Goal: Task Accomplishment & Management: Manage account settings

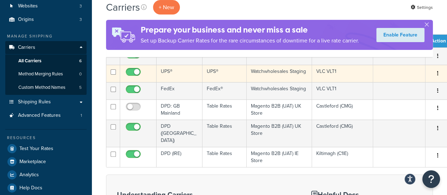
scroll to position [35, 0]
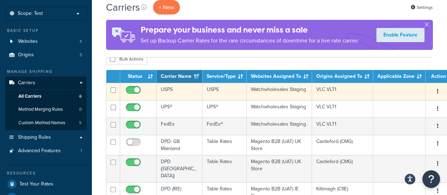
click at [434, 91] on button "button" at bounding box center [438, 91] width 10 height 11
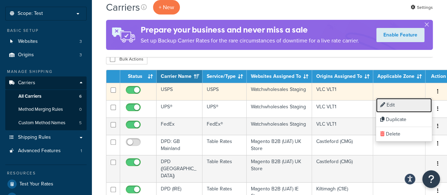
click at [401, 105] on link "Edit" at bounding box center [404, 105] width 56 height 14
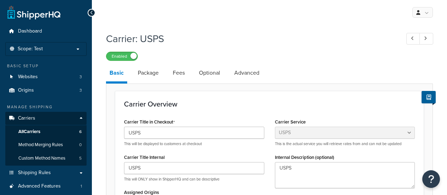
select select "usps"
select select "PLUS"
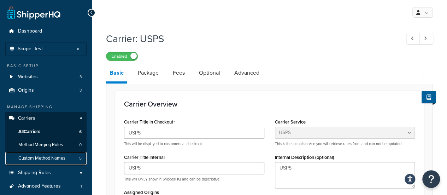
click at [40, 157] on span "Custom Method Names" at bounding box center [41, 158] width 47 height 6
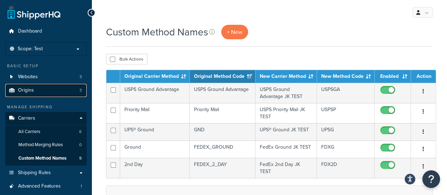
click at [60, 93] on link "Origins 3" at bounding box center [45, 90] width 81 height 13
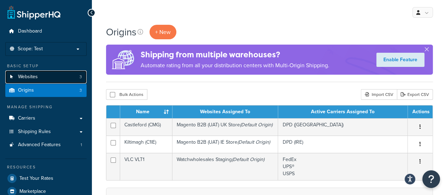
click at [36, 77] on span "Websites" at bounding box center [28, 77] width 20 height 6
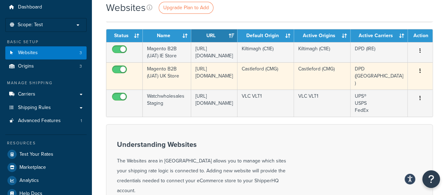
scroll to position [35, 0]
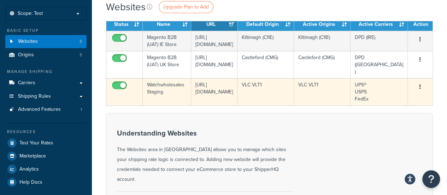
click at [420, 89] on icon "button" at bounding box center [420, 86] width 1 height 5
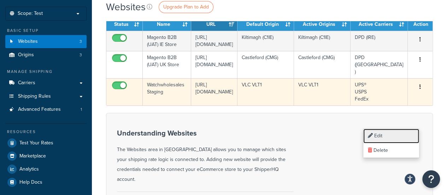
click at [383, 133] on link "Edit" at bounding box center [392, 136] width 56 height 14
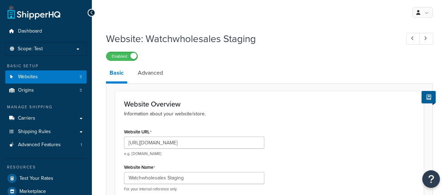
select select "169175"
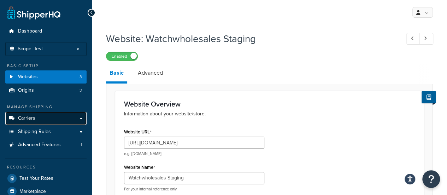
click at [49, 119] on link "Carriers" at bounding box center [45, 118] width 81 height 13
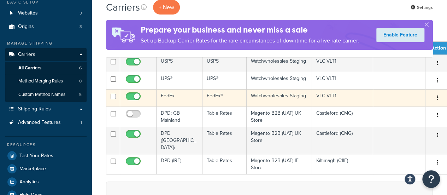
scroll to position [106, 0]
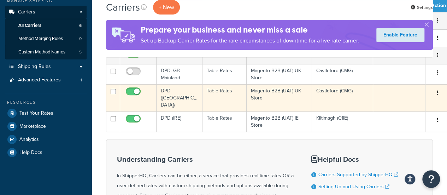
click at [437, 95] on icon "button" at bounding box center [437, 92] width 1 height 5
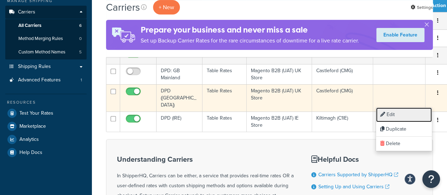
click at [397, 115] on link "Edit" at bounding box center [404, 115] width 56 height 14
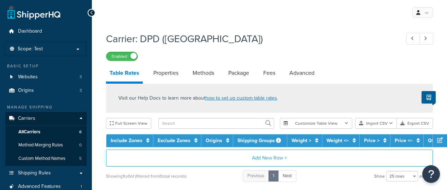
select select "25"
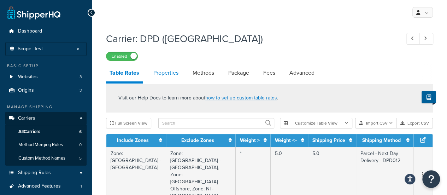
click at [157, 74] on link "Properties" at bounding box center [166, 72] width 32 height 17
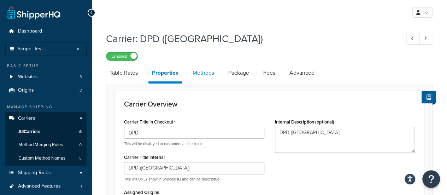
click at [196, 72] on link "Methods" at bounding box center [203, 72] width 29 height 17
select select "25"
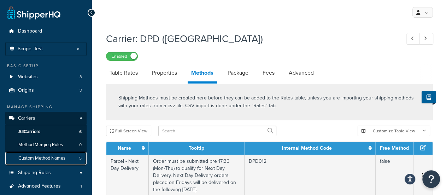
click at [47, 157] on span "Custom Method Names" at bounding box center [41, 158] width 47 height 6
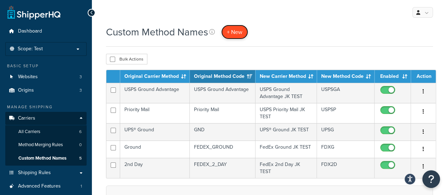
click at [233, 34] on span "+ New" at bounding box center [235, 32] width 16 height 8
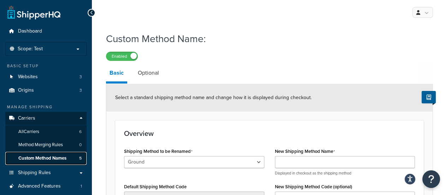
click at [45, 159] on span "Custom Method Names" at bounding box center [42, 158] width 48 height 6
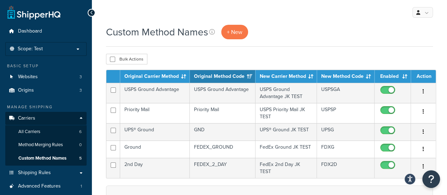
click at [279, 25] on div "Custom Method Names + New" at bounding box center [269, 32] width 327 height 14
click at [228, 34] on span "+ New" at bounding box center [235, 32] width 16 height 8
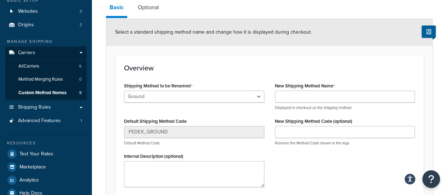
scroll to position [106, 0]
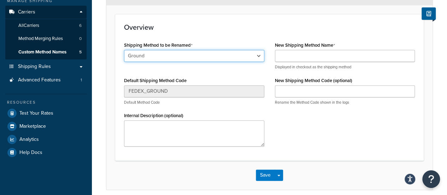
click at [244, 51] on select "Ground 2nd Day 2 Day AM Home Delivery First Overnight Priority Overnight Standa…" at bounding box center [194, 56] width 140 height 12
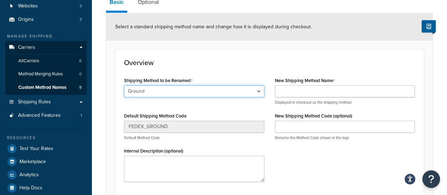
click at [245, 91] on select "Ground 2nd Day 2 Day AM Home Delivery First Overnight Priority Overnight Standa…" at bounding box center [194, 91] width 140 height 12
select select "698171"
click at [124, 85] on select "Ground 2nd Day 2 Day AM Home Delivery First Overnight Priority Overnight Standa…" at bounding box center [194, 91] width 140 height 12
type input "2DA"
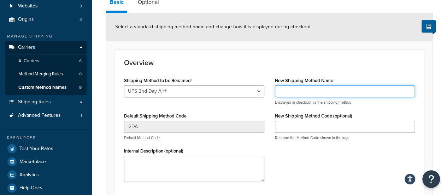
click at [306, 91] on input "New Shipping Method Name" at bounding box center [345, 91] width 140 height 12
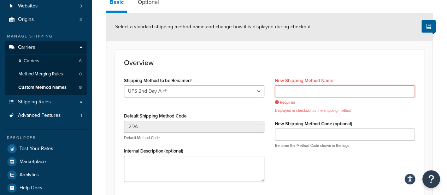
click at [303, 92] on input "New Shipping Method Name" at bounding box center [345, 91] width 140 height 12
paste input "UPS2D"
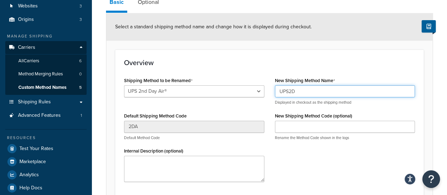
type input "UPS2D"
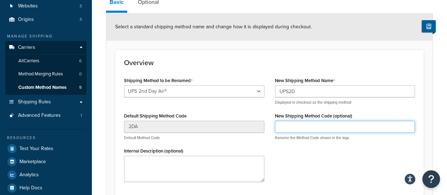
click at [308, 124] on input "New Shipping Method Code (optional)" at bounding box center [345, 127] width 140 height 12
paste input "UPS2D"
type input "UPS2D"
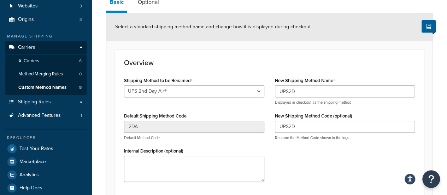
click at [311, 155] on div "Shipping Method to be Renamed Ground 2nd Day 2 Day AM Home Delivery First Overn…" at bounding box center [270, 131] width 302 height 112
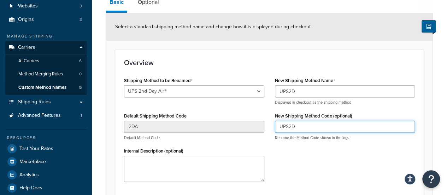
drag, startPoint x: 307, startPoint y: 126, endPoint x: 272, endPoint y: 128, distance: 34.7
click at [272, 128] on div "New Shipping Method Name UPS2D Displayed in checkout as the shipping method New…" at bounding box center [345, 110] width 151 height 70
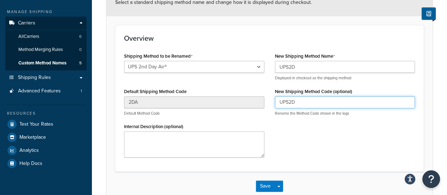
scroll to position [136, 0]
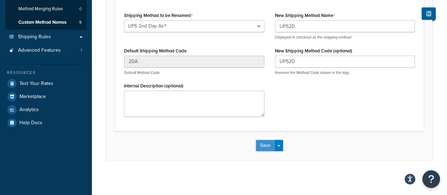
click at [268, 143] on button "Save" at bounding box center [265, 145] width 19 height 11
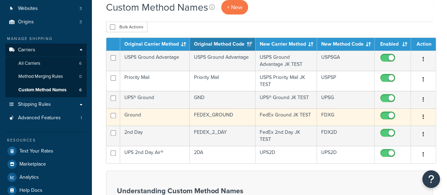
scroll to position [71, 0]
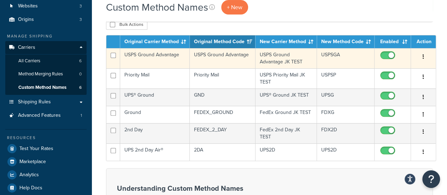
click at [423, 57] on icon "button" at bounding box center [423, 56] width 1 height 5
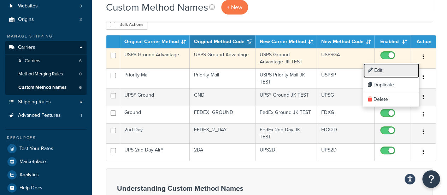
click at [383, 68] on link "Edit" at bounding box center [392, 70] width 56 height 14
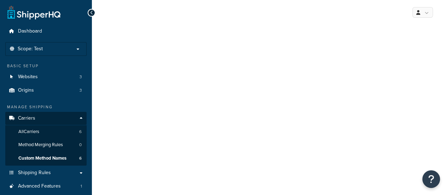
select select "698206"
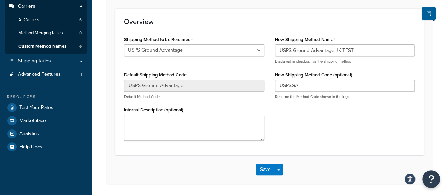
scroll to position [100, 0]
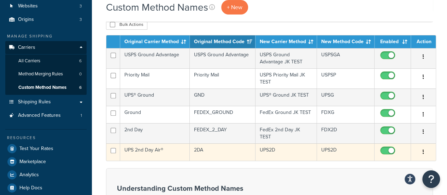
click at [419, 148] on button "button" at bounding box center [424, 151] width 10 height 11
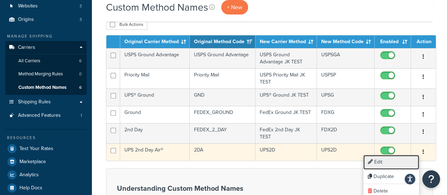
click at [398, 159] on link "Edit" at bounding box center [392, 162] width 56 height 14
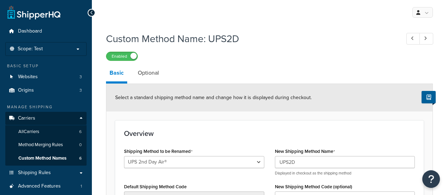
select select "698171"
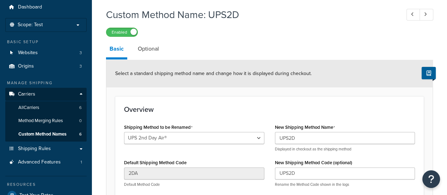
scroll to position [35, 0]
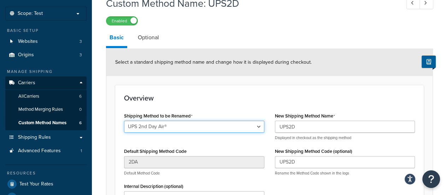
drag, startPoint x: 113, startPoint y: 125, endPoint x: 70, endPoint y: 123, distance: 43.2
click at [70, 123] on div "Dashboard Scope: Test Basic Setup Websites 3 Origins 3 Manage Shipping Carriers…" at bounding box center [223, 130] width 447 height 331
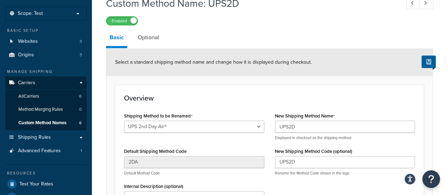
click at [176, 141] on div "Shipping Method to be Renamed Ground 2nd Day 2 Day AM Home Delivery First Overn…" at bounding box center [194, 167] width 151 height 112
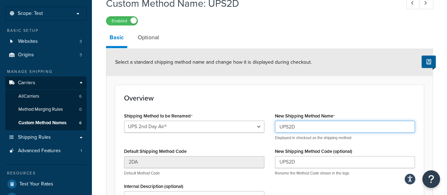
drag, startPoint x: 296, startPoint y: 126, endPoint x: 252, endPoint y: 122, distance: 44.0
click at [252, 122] on div "Shipping Method to be Renamed Ground 2nd Day 2 Day AM Home Delivery First Overn…" at bounding box center [270, 167] width 302 height 112
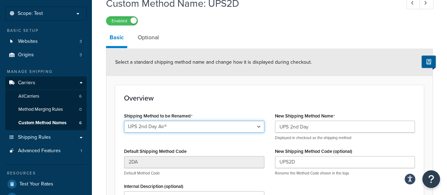
click at [160, 126] on select "Ground 2nd Day 2 Day AM Home Delivery First Overnight Priority Overnight Standa…" at bounding box center [194, 127] width 140 height 12
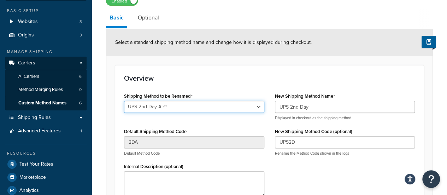
scroll to position [71, 0]
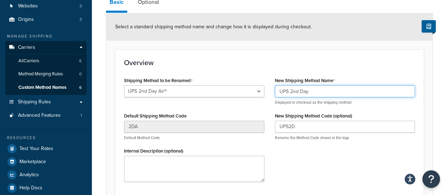
click at [322, 89] on input "UPS 2nd Day" at bounding box center [345, 91] width 140 height 12
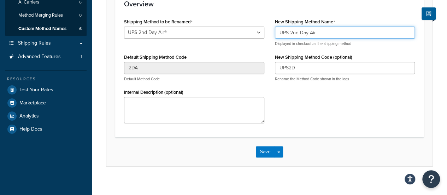
scroll to position [136, 0]
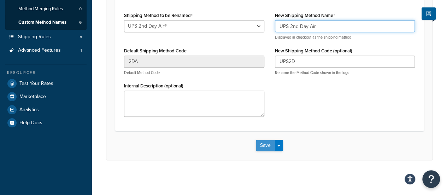
type input "UPS 2nd Day Air"
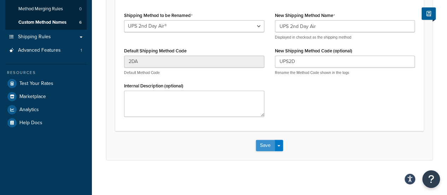
click at [267, 146] on button "Save" at bounding box center [265, 145] width 19 height 11
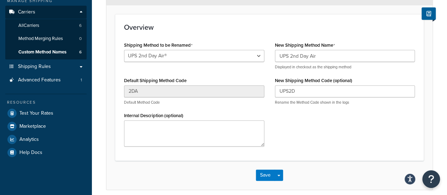
scroll to position [24, 0]
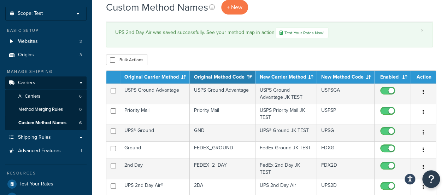
scroll to position [71, 0]
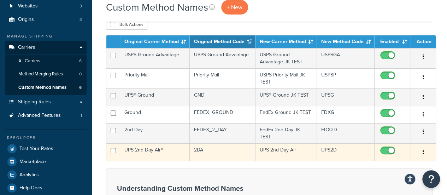
click at [423, 149] on icon "button" at bounding box center [423, 151] width 1 height 5
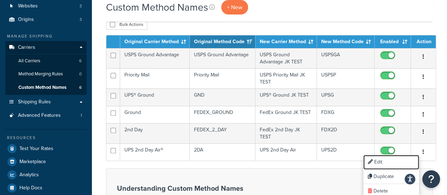
click at [393, 161] on link "Edit" at bounding box center [392, 162] width 56 height 14
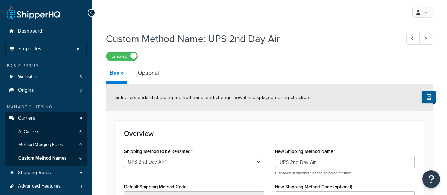
select select "698171"
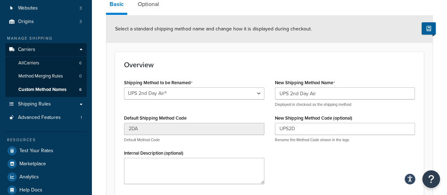
scroll to position [71, 0]
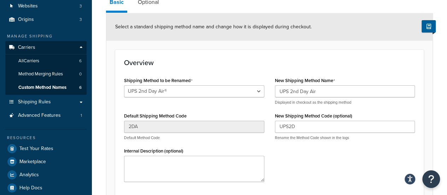
click at [325, 83] on label "New Shipping Method Name" at bounding box center [305, 81] width 60 height 6
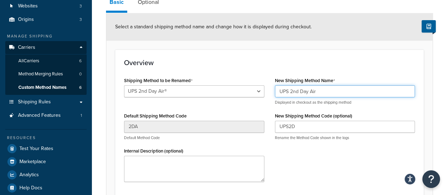
click at [325, 85] on input "UPS 2nd Day Air" at bounding box center [345, 91] width 140 height 12
click at [332, 89] on input "UPS 2nd Day Air" at bounding box center [345, 91] width 140 height 12
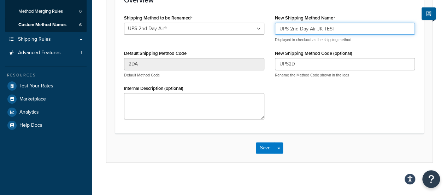
scroll to position [136, 0]
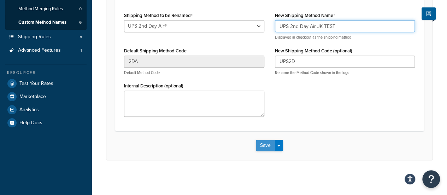
type input "UPS 2nd Day Air JK TEST"
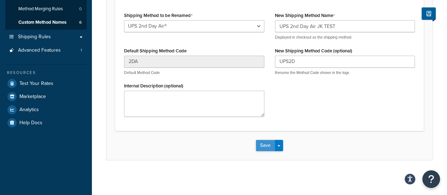
click at [261, 143] on button "Save" at bounding box center [265, 145] width 19 height 11
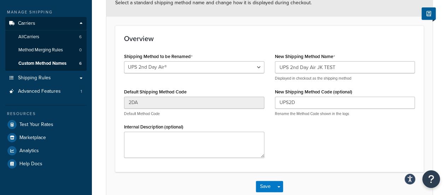
scroll to position [106, 0]
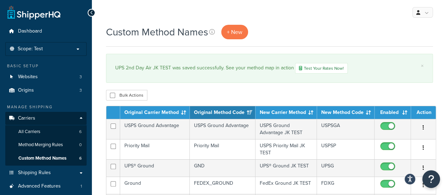
scroll to position [71, 0]
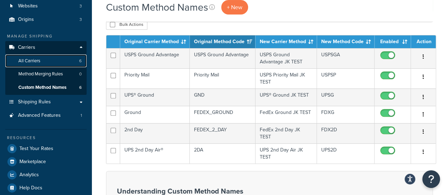
click at [45, 63] on link "All Carriers 6" at bounding box center [45, 60] width 81 height 13
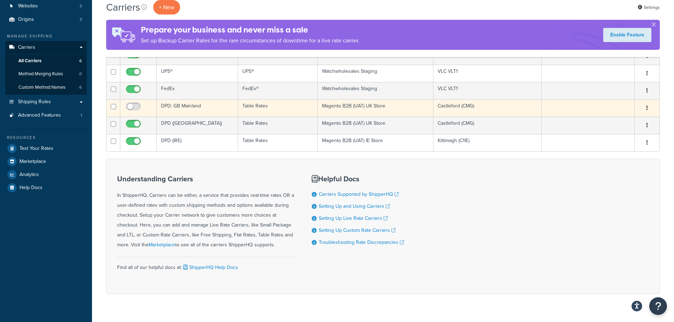
scroll to position [35, 0]
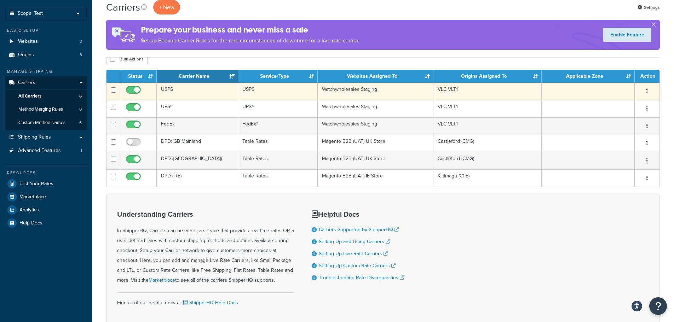
click at [447, 92] on button "button" at bounding box center [647, 91] width 10 height 11
click at [447, 103] on link "Edit" at bounding box center [618, 105] width 56 height 14
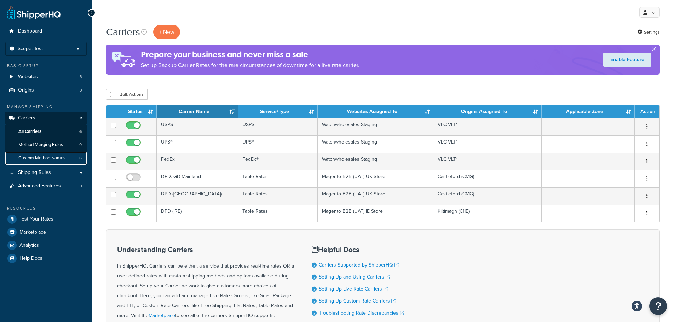
click at [51, 158] on span "Custom Method Names" at bounding box center [41, 158] width 47 height 6
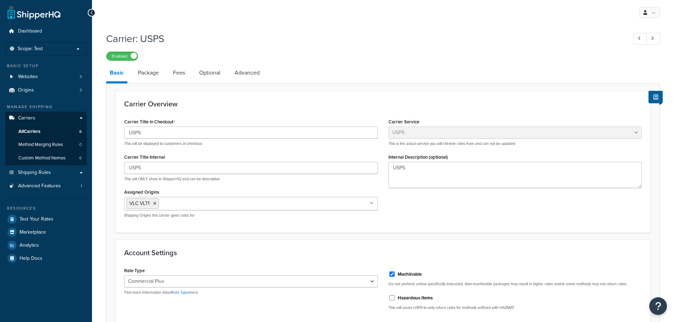
select select "usps"
select select "PLUS"
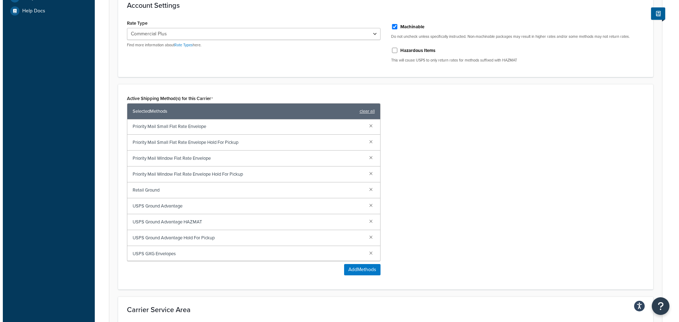
scroll to position [1179, 0]
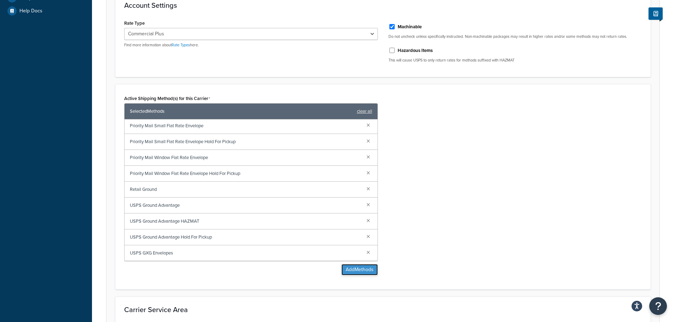
click at [345, 269] on button "Add Methods" at bounding box center [359, 269] width 36 height 11
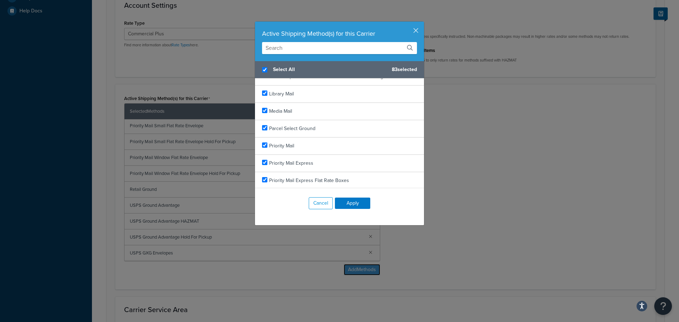
scroll to position [1348, 0]
click at [263, 71] on input "checkbox" at bounding box center [264, 69] width 5 height 5
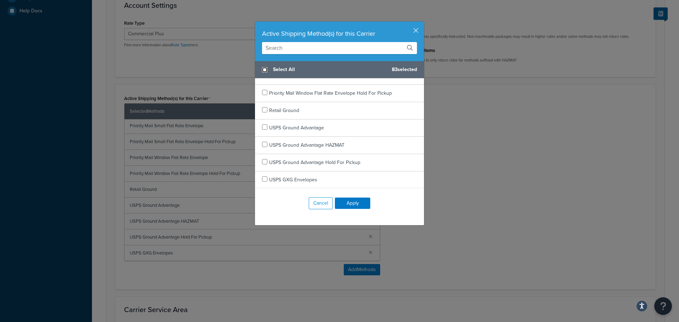
checkbox input "false"
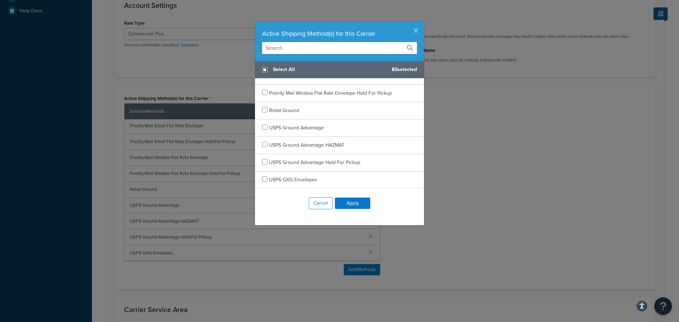
checkbox input "false"
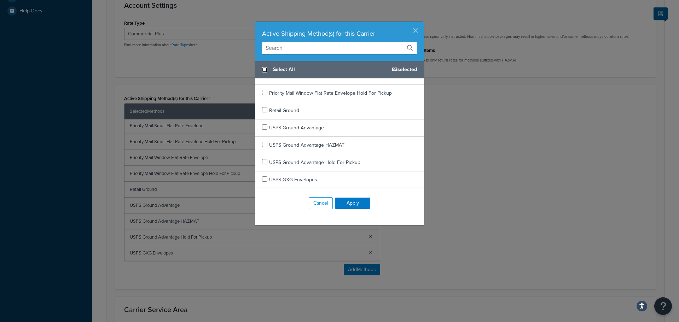
checkbox input "false"
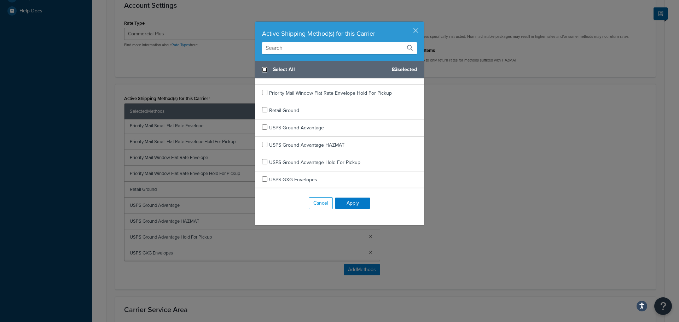
checkbox input "false"
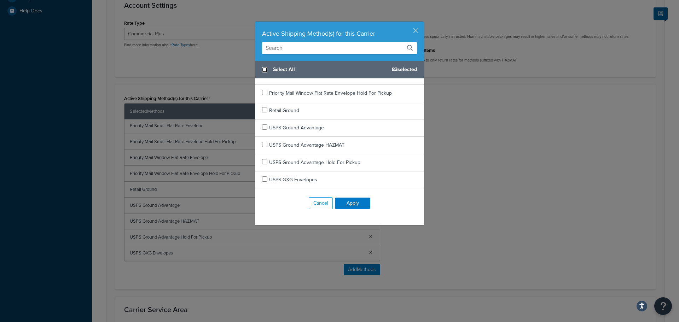
checkbox input "false"
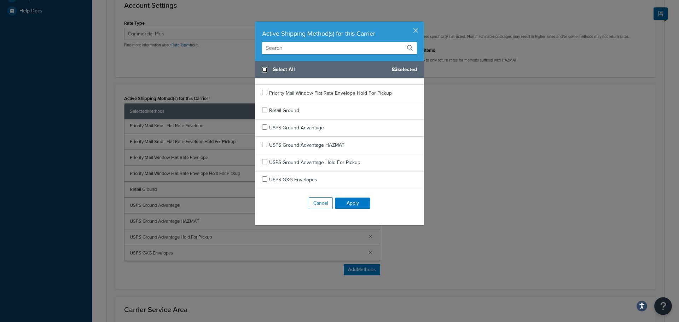
checkbox input "false"
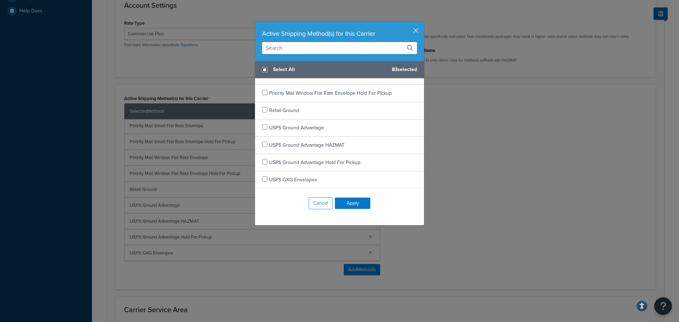
checkbox input "false"
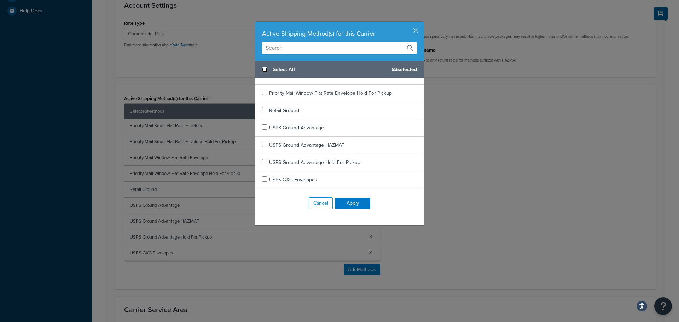
checkbox input "false"
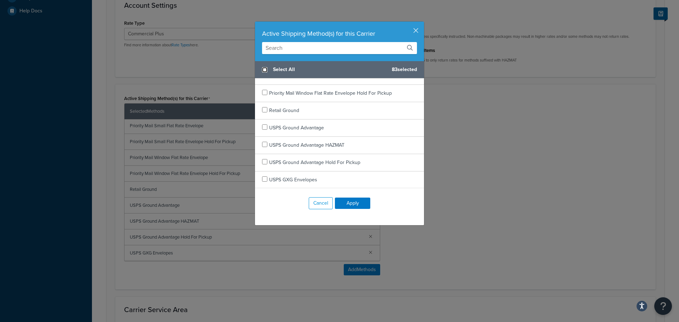
checkbox input "false"
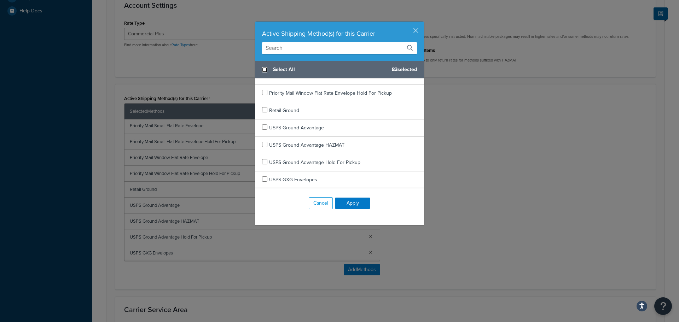
checkbox input "false"
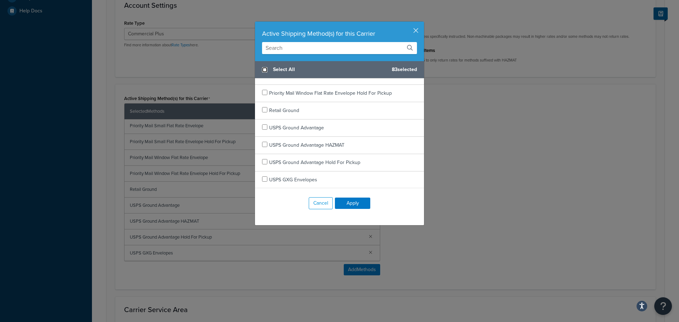
checkbox input "false"
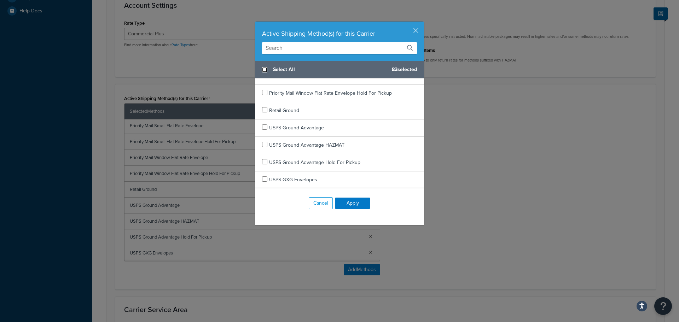
checkbox input "false"
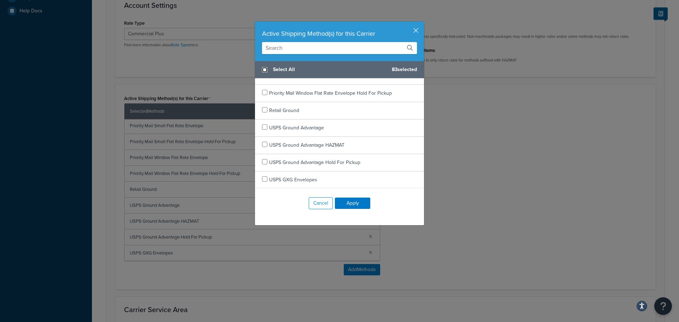
checkbox input "false"
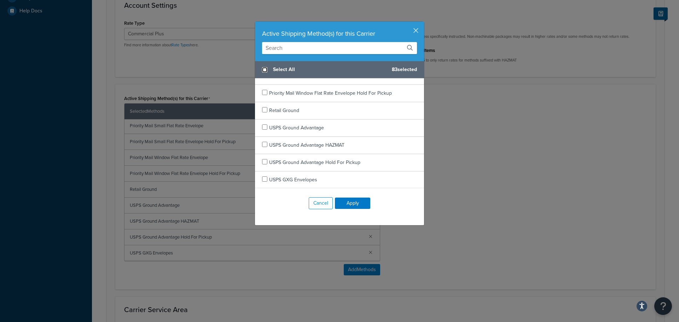
checkbox input "false"
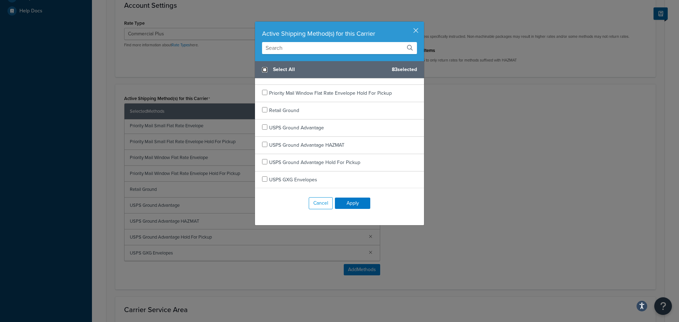
checkbox input "false"
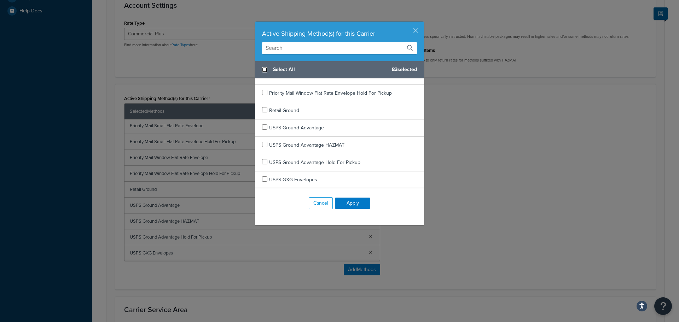
checkbox input "false"
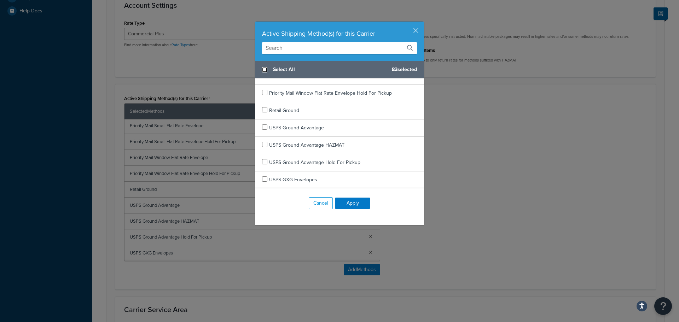
checkbox input "false"
click at [355, 199] on button "Apply" at bounding box center [352, 203] width 35 height 11
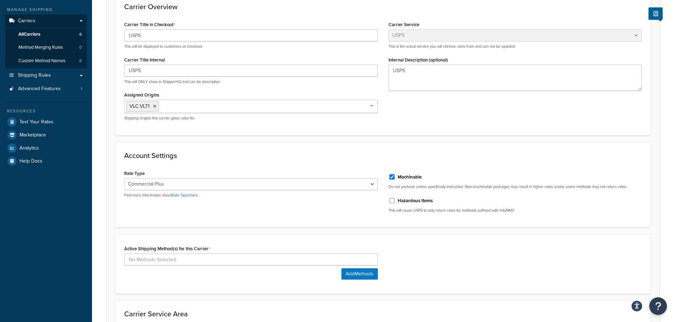
scroll to position [110, 0]
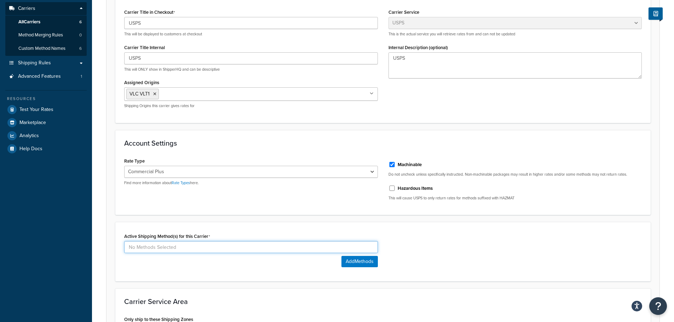
click at [369, 247] on input at bounding box center [251, 247] width 254 height 12
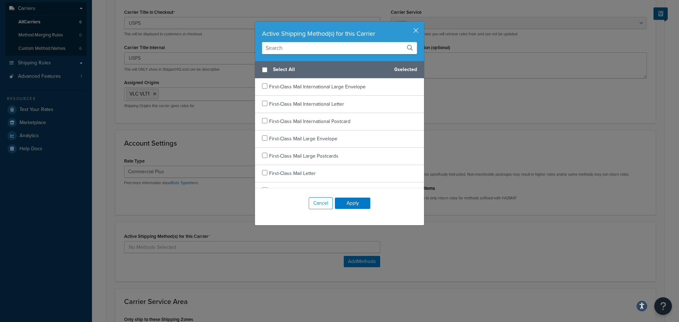
click at [339, 51] on input "text" at bounding box center [339, 48] width 155 height 12
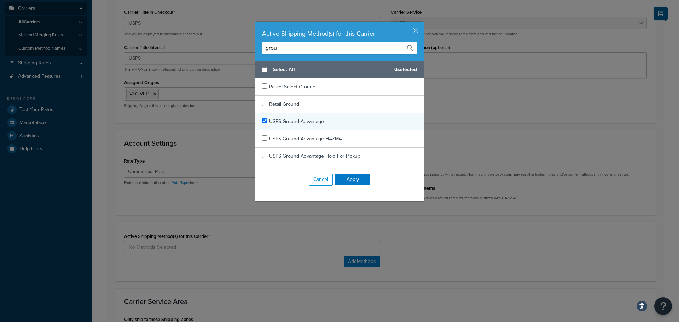
type input "grou"
click at [262, 122] on input "checkbox" at bounding box center [264, 120] width 5 height 5
checkbox input "true"
drag, startPoint x: 283, startPoint y: 47, endPoint x: 240, endPoint y: 46, distance: 43.5
click at [240, 46] on div "Active Shipping Method(s) for this Carrier grou Select All 1 selected Parcel Se…" at bounding box center [339, 161] width 679 height 322
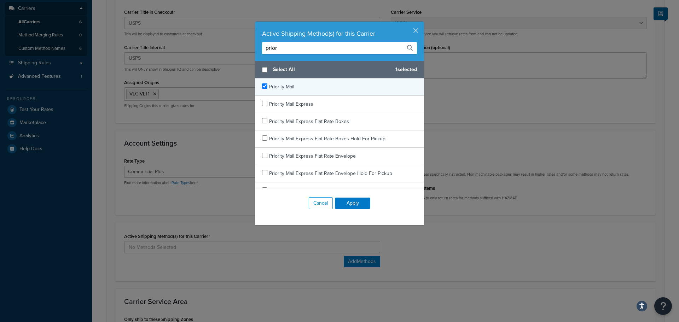
type input "prior"
checkbox input "true"
click at [302, 88] on div "Priority Mail" at bounding box center [339, 87] width 169 height 17
click at [355, 205] on button "Apply" at bounding box center [352, 203] width 35 height 11
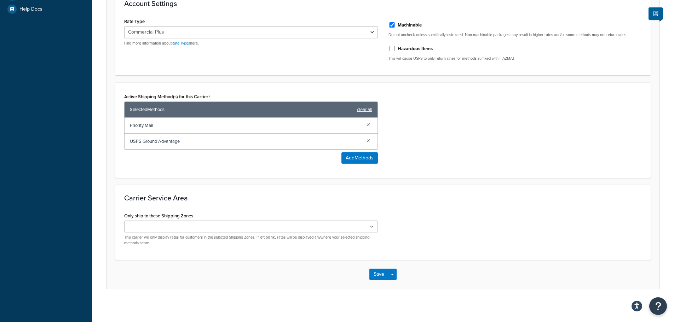
scroll to position [251, 0]
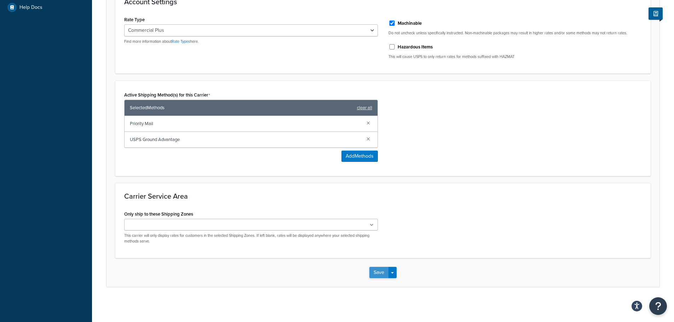
click at [381, 277] on button "Save" at bounding box center [378, 272] width 19 height 11
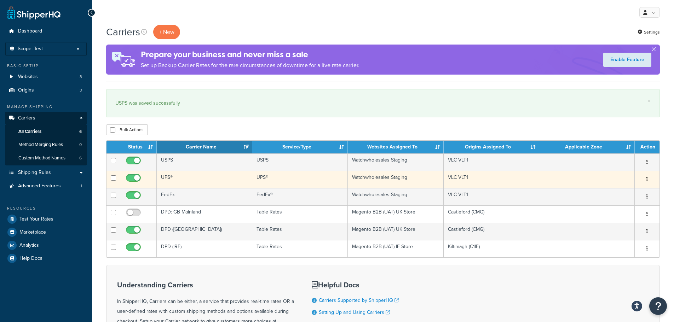
click at [649, 179] on button "button" at bounding box center [647, 179] width 10 height 11
click at [604, 192] on link "Edit" at bounding box center [618, 193] width 56 height 14
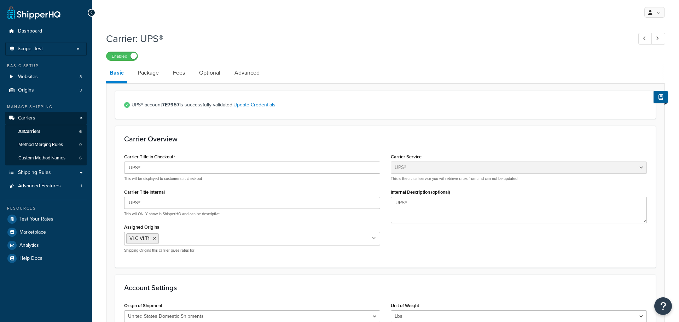
select select "ups"
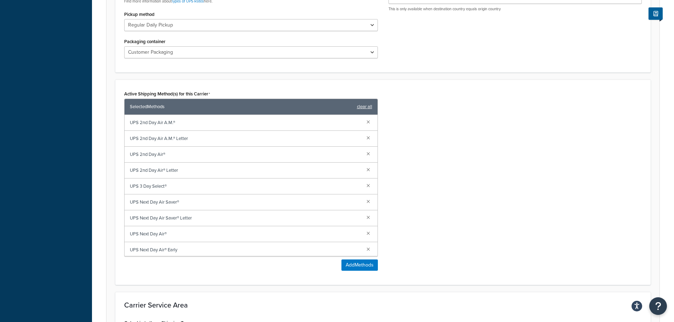
click at [368, 104] on link "clear all" at bounding box center [364, 107] width 15 height 10
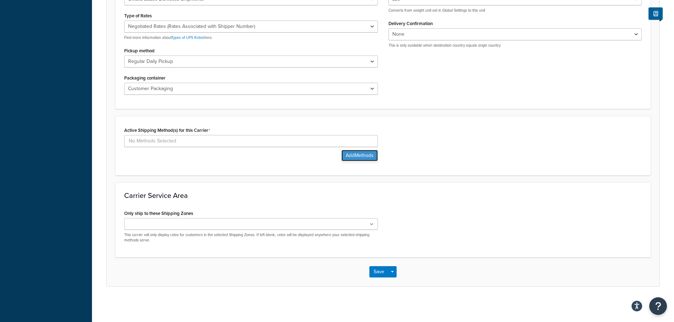
click at [352, 156] on button "Add Methods" at bounding box center [359, 155] width 36 height 11
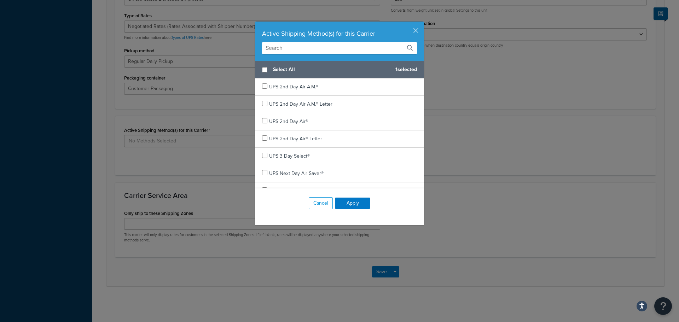
click at [316, 51] on input "text" at bounding box center [339, 48] width 155 height 12
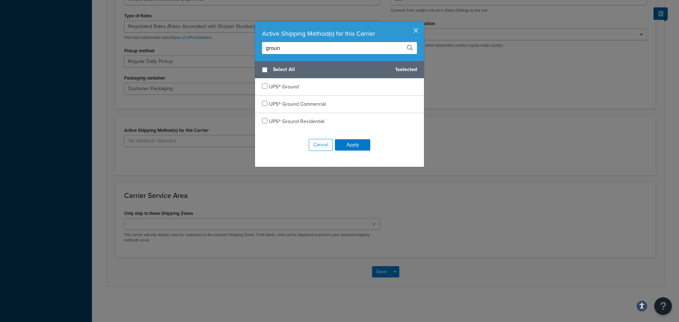
type input "groun"
click at [422, 23] on button "button" at bounding box center [423, 23] width 2 height 2
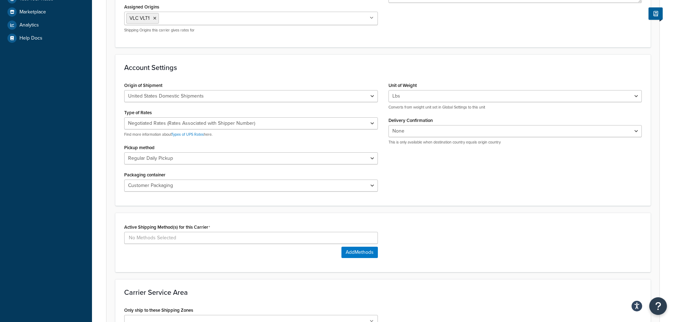
scroll to position [246, 0]
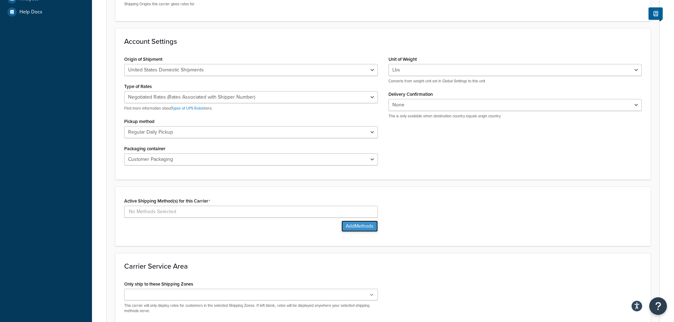
click at [368, 223] on button "Add Methods" at bounding box center [359, 226] width 36 height 11
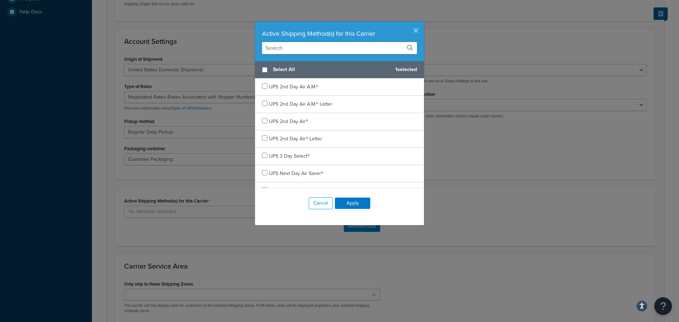
click at [308, 50] on input "text" at bounding box center [339, 48] width 155 height 12
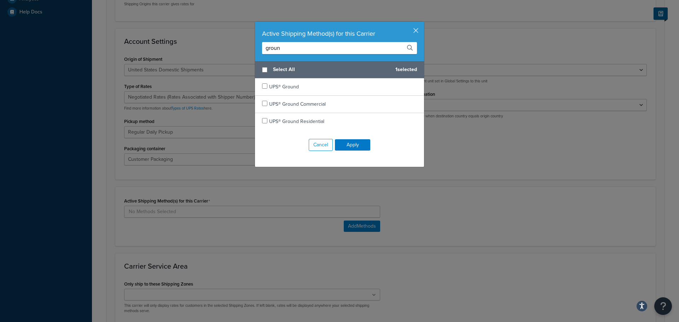
drag, startPoint x: 301, startPoint y: 49, endPoint x: 232, endPoint y: 49, distance: 68.3
click at [232, 49] on div "Active Shipping Method(s) for this Carrier groun Select All 1 selected UPS® Gro…" at bounding box center [339, 161] width 679 height 322
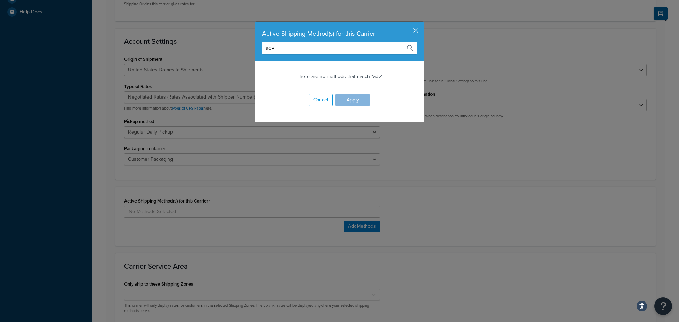
type input "adv"
click at [422, 23] on button "button" at bounding box center [423, 23] width 2 height 2
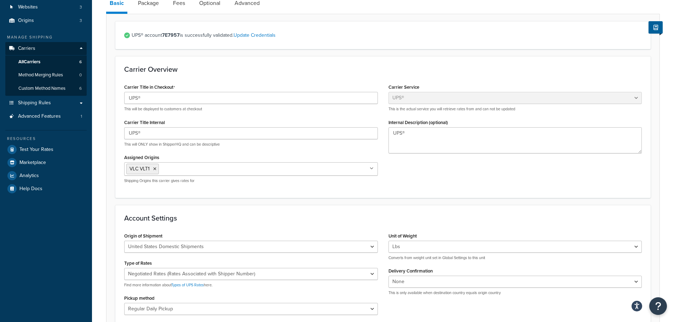
scroll to position [0, 0]
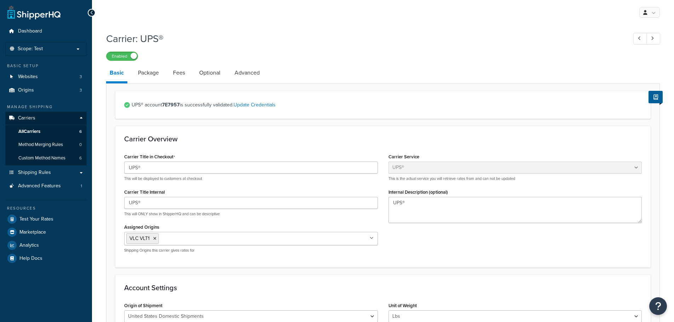
select select "ups"
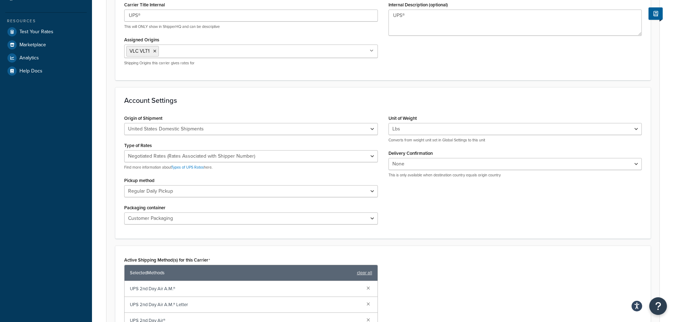
scroll to position [283, 0]
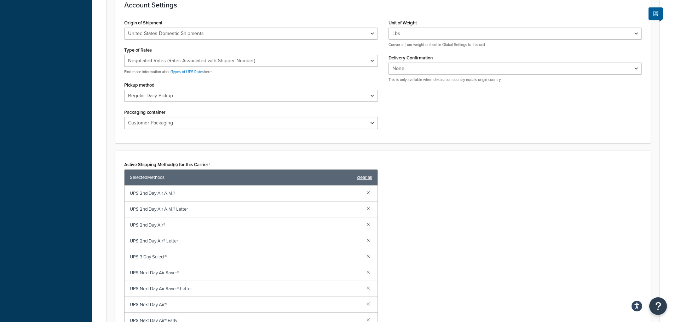
click at [364, 178] on link "clear all" at bounding box center [364, 178] width 15 height 10
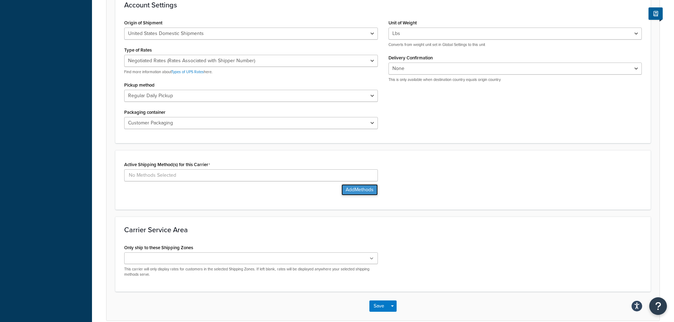
click at [358, 189] on button "Add Methods" at bounding box center [359, 189] width 36 height 11
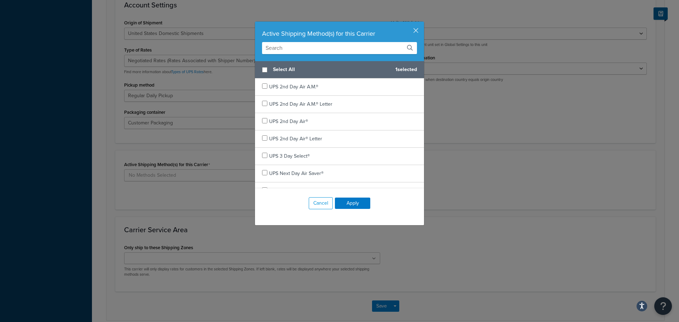
click at [317, 50] on input "text" at bounding box center [339, 48] width 155 height 12
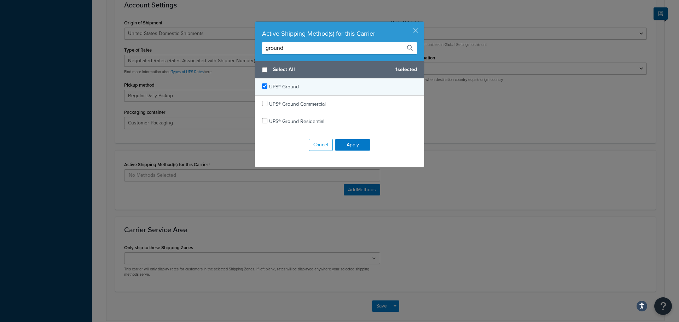
type input "ground"
click at [262, 87] on input "checkbox" at bounding box center [264, 85] width 5 height 5
checkbox input "true"
drag, startPoint x: 291, startPoint y: 51, endPoint x: 246, endPoint y: 46, distance: 45.1
click at [246, 46] on div "Active Shipping Method(s) for this Carrier ground Select All 2 selected UPS® Gr…" at bounding box center [339, 161] width 679 height 322
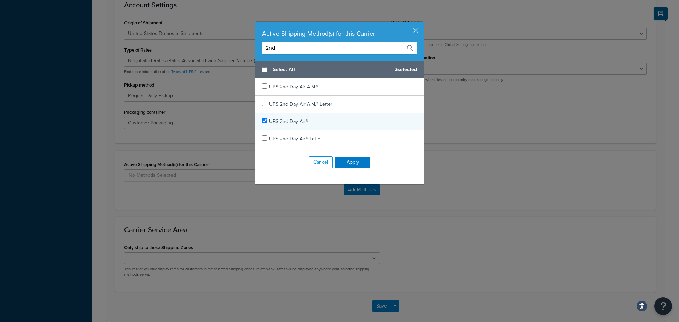
type input "2nd"
click at [263, 120] on input "checkbox" at bounding box center [264, 120] width 5 height 5
checkbox input "true"
click at [355, 162] on button "Apply" at bounding box center [352, 162] width 35 height 11
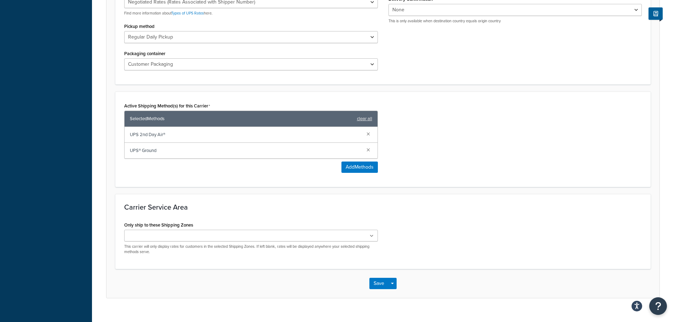
scroll to position [353, 0]
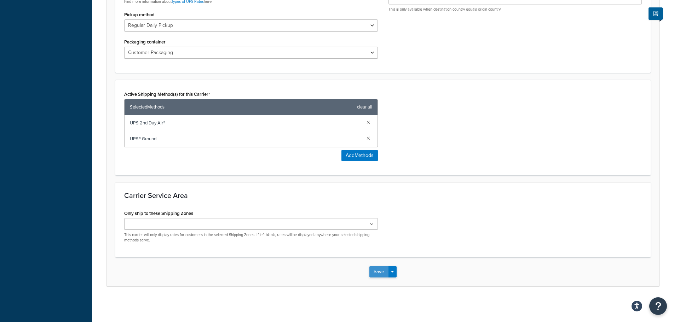
click at [381, 271] on button "Save" at bounding box center [378, 271] width 19 height 11
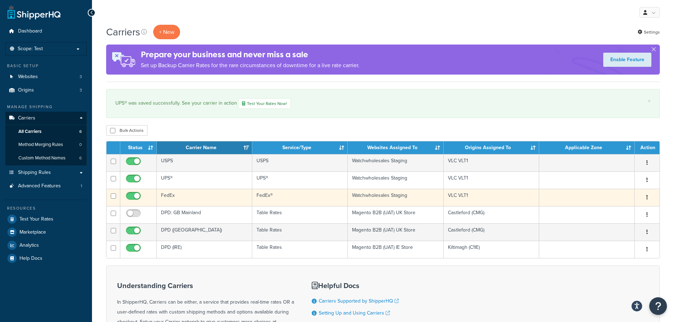
click at [647, 198] on icon "button" at bounding box center [646, 197] width 1 height 5
click at [608, 209] on link "Edit" at bounding box center [618, 211] width 56 height 14
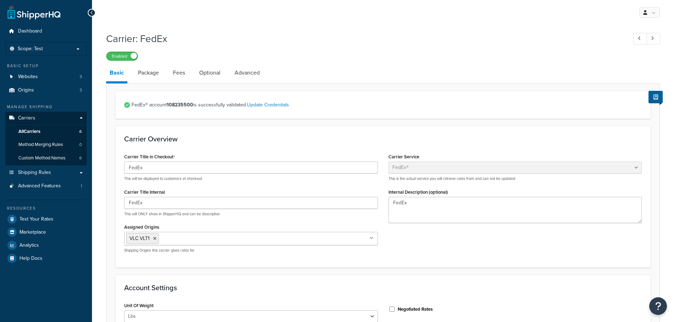
select select "fedEx"
select select "REGULAR_PICKUP"
select select "YOUR_PACKAGING"
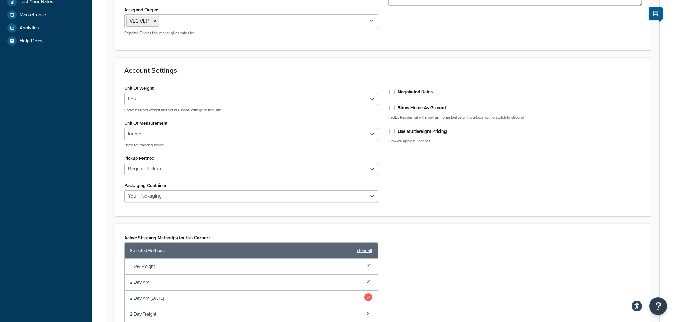
scroll to position [318, 0]
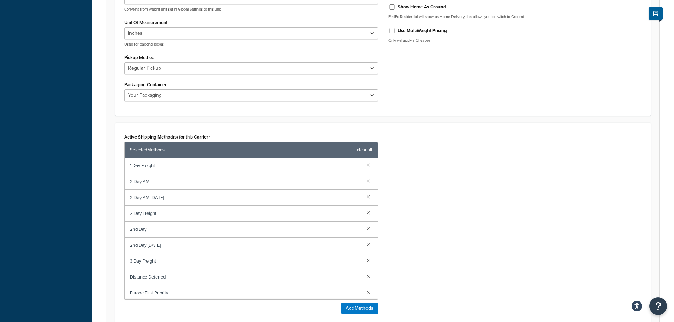
click at [365, 150] on link "clear all" at bounding box center [364, 150] width 15 height 10
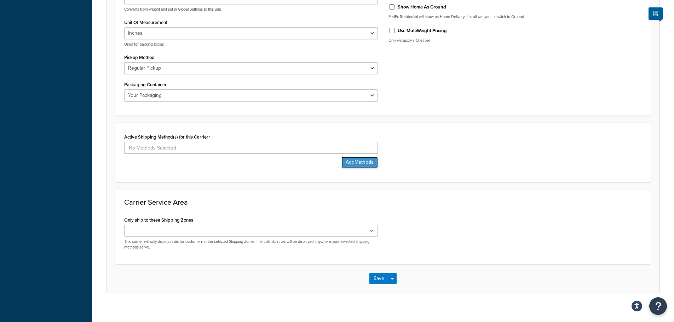
click at [362, 162] on button "Add Methods" at bounding box center [359, 162] width 36 height 11
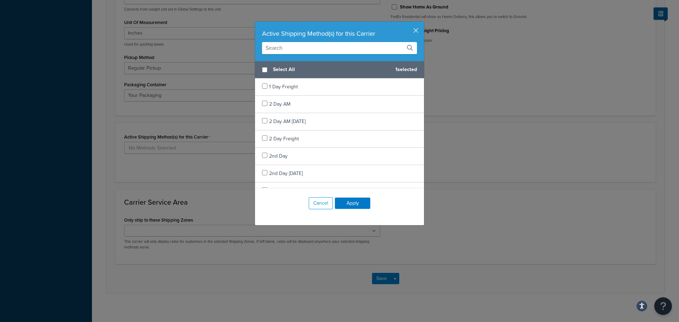
click at [323, 48] on input "text" at bounding box center [339, 48] width 155 height 12
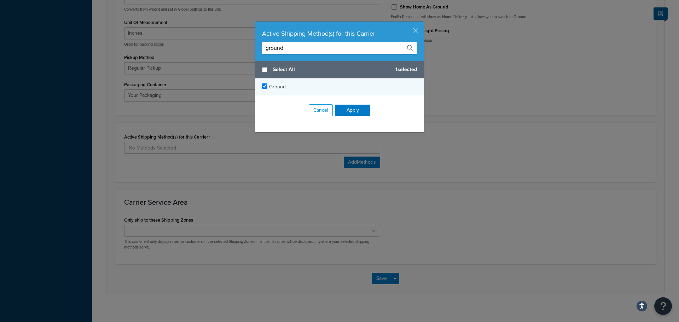
type input "ground"
checkbox input "true"
click at [272, 89] on span "Ground" at bounding box center [277, 86] width 17 height 7
drag, startPoint x: 296, startPoint y: 51, endPoint x: 257, endPoint y: 48, distance: 39.0
click at [257, 48] on div "Active Shipping Method(s) for this Carrier ground" at bounding box center [339, 42] width 169 height 40
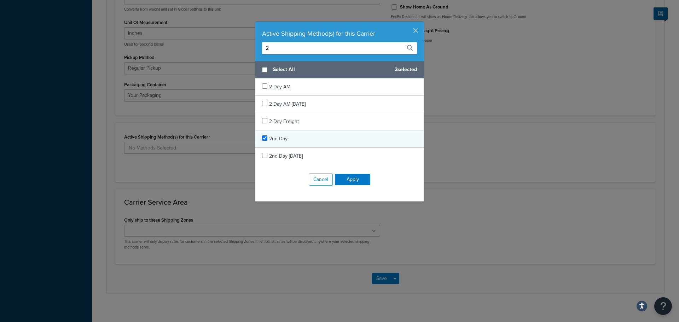
type input "2"
checkbox input "true"
click at [269, 139] on span "2nd Day" at bounding box center [278, 138] width 18 height 7
click at [354, 180] on button "Apply" at bounding box center [352, 179] width 35 height 11
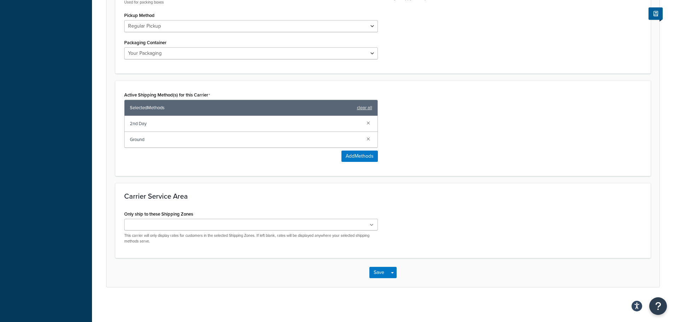
scroll to position [361, 0]
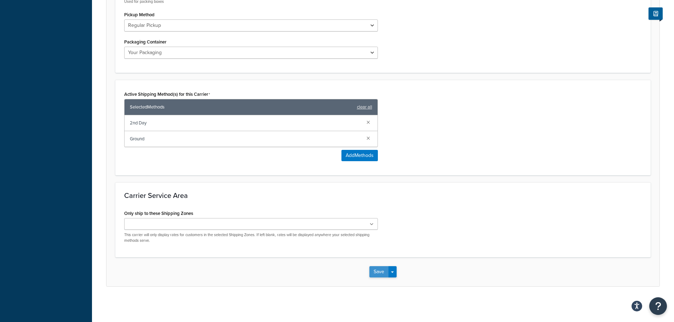
click at [383, 272] on button "Save" at bounding box center [378, 271] width 19 height 11
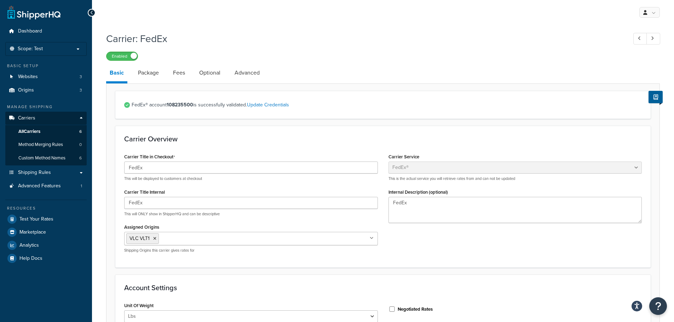
scroll to position [1, 0]
